Goal: Task Accomplishment & Management: Manage account settings

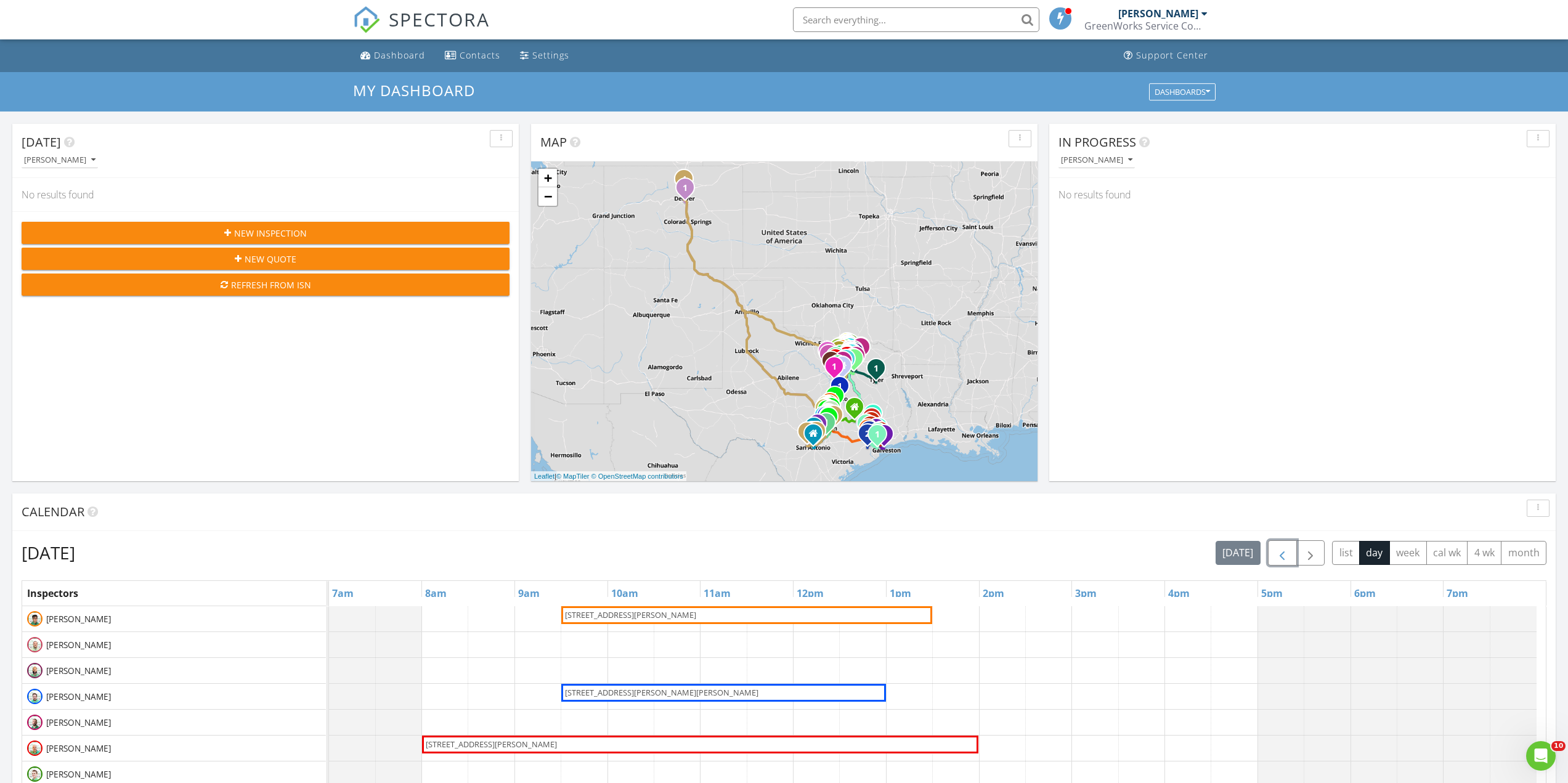
click at [1278, 555] on span "button" at bounding box center [1283, 553] width 15 height 15
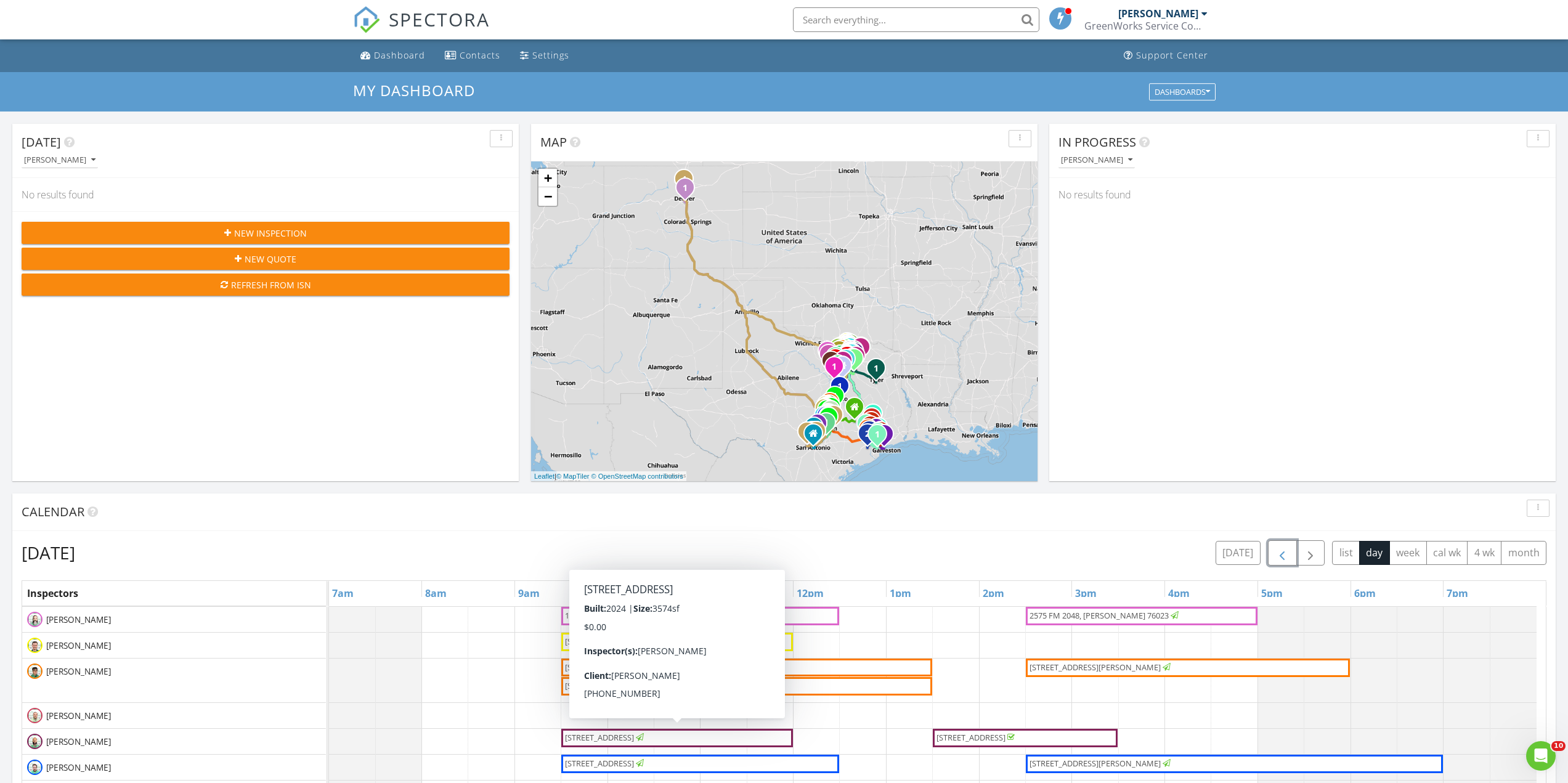
click at [634, 741] on span "4401 Sandhills Ln, Prosper 75078" at bounding box center [599, 737] width 69 height 11
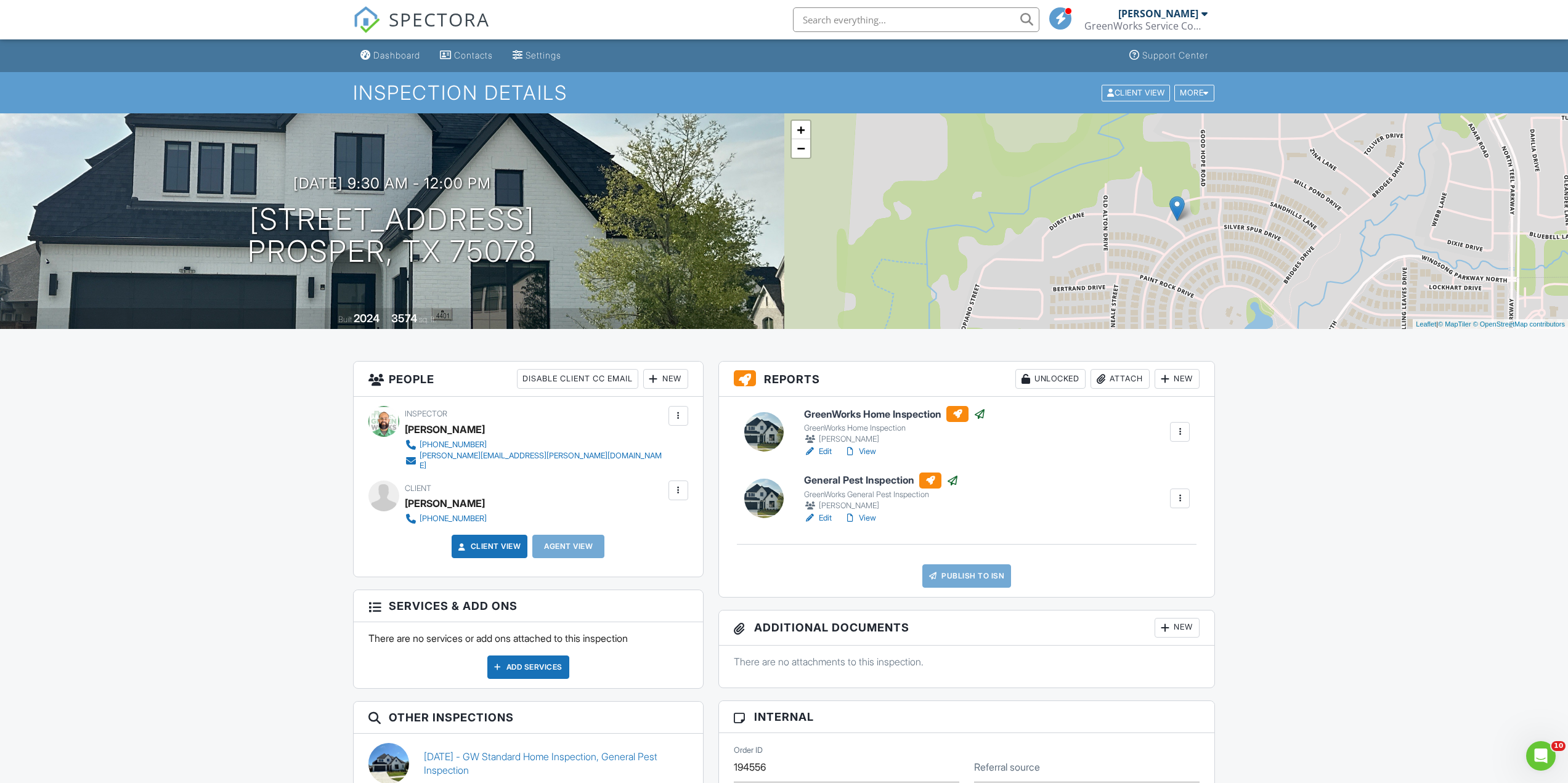
click at [836, 409] on h6 "GreenWorks Home Inspection" at bounding box center [895, 414] width 181 height 16
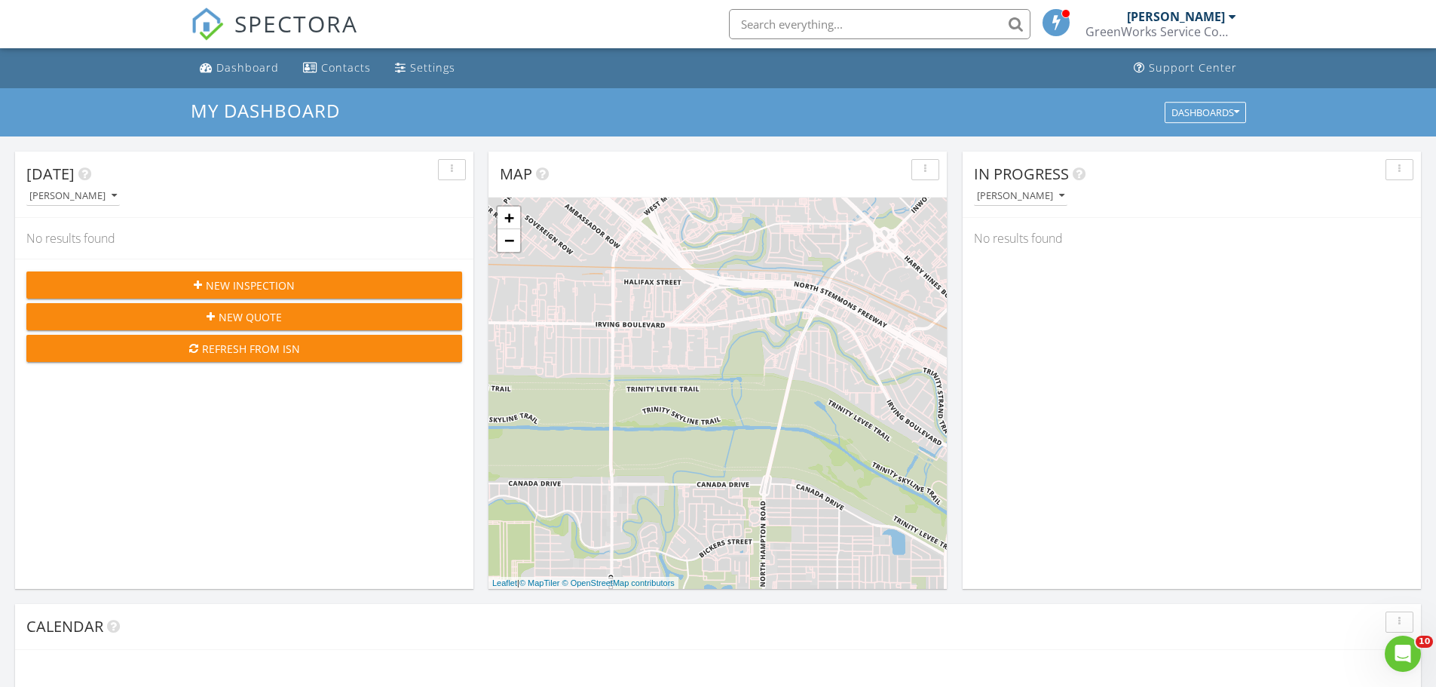
click at [1235, 14] on div at bounding box center [1233, 17] width 8 height 12
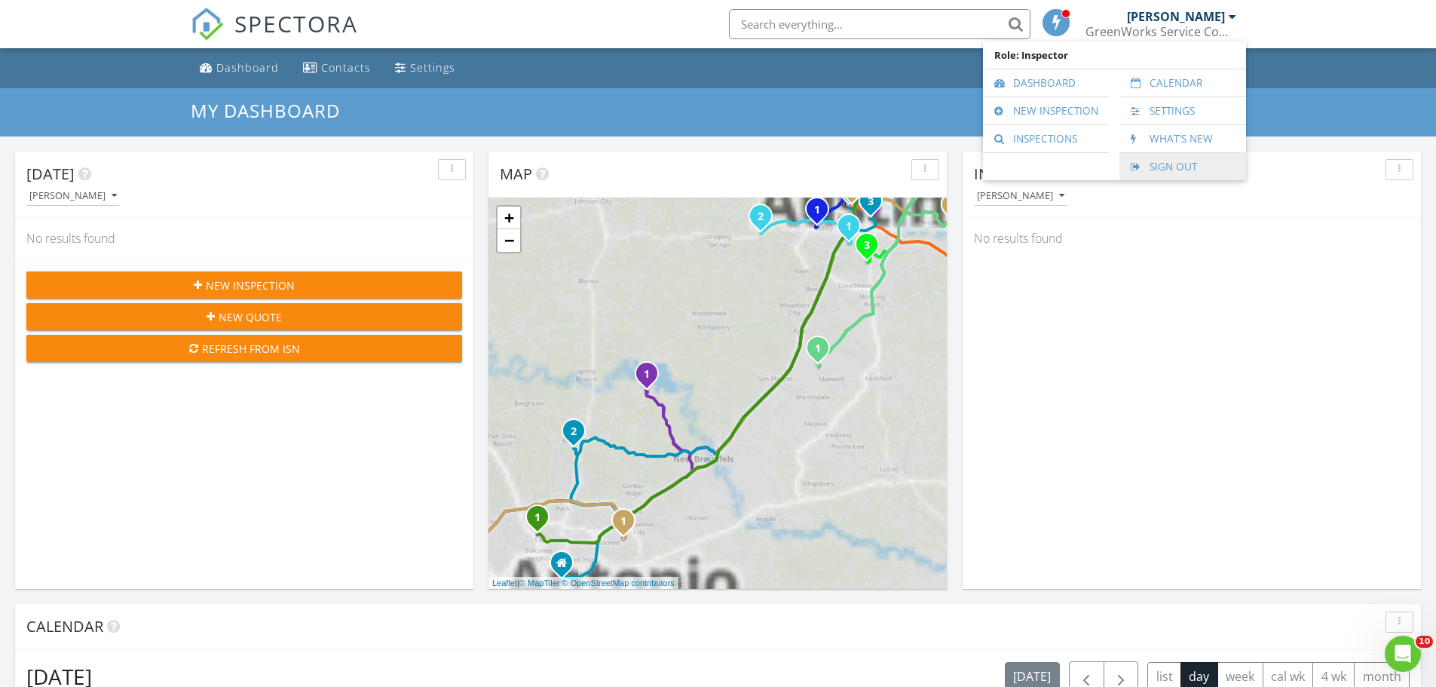
click at [1168, 170] on link "Sign Out" at bounding box center [1183, 166] width 112 height 27
